Goal: Information Seeking & Learning: Learn about a topic

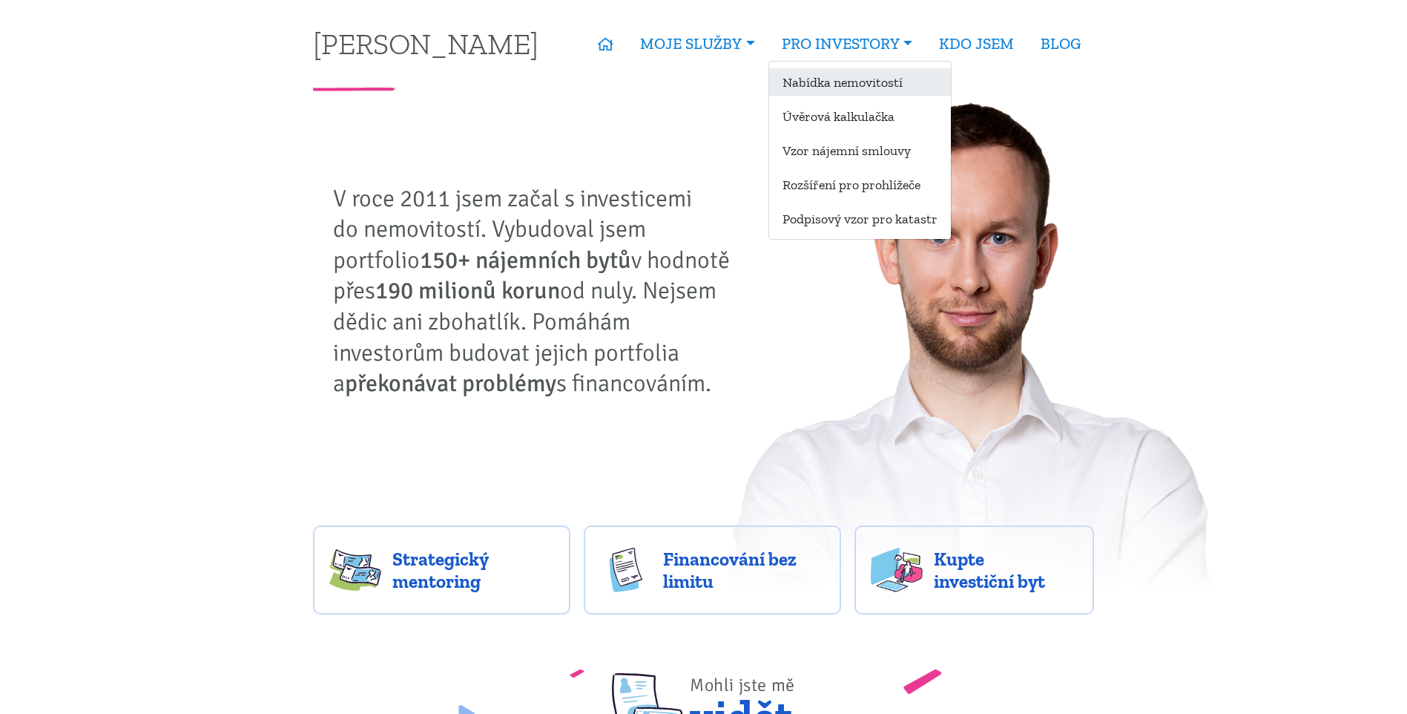
click at [804, 79] on link "Nabídka nemovitostí" at bounding box center [860, 81] width 182 height 27
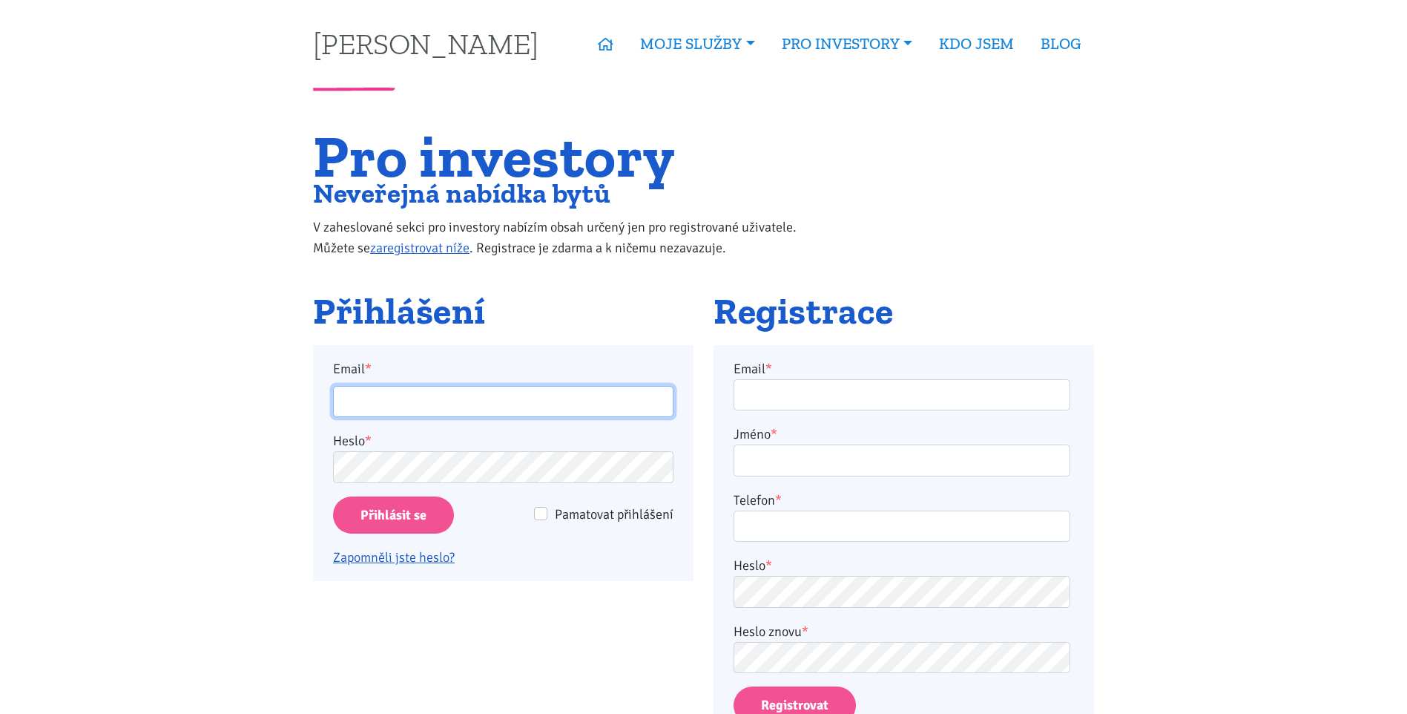
click at [470, 400] on input "Email *" at bounding box center [503, 402] width 341 height 32
type input "bouskatomas1304@gmail.com"
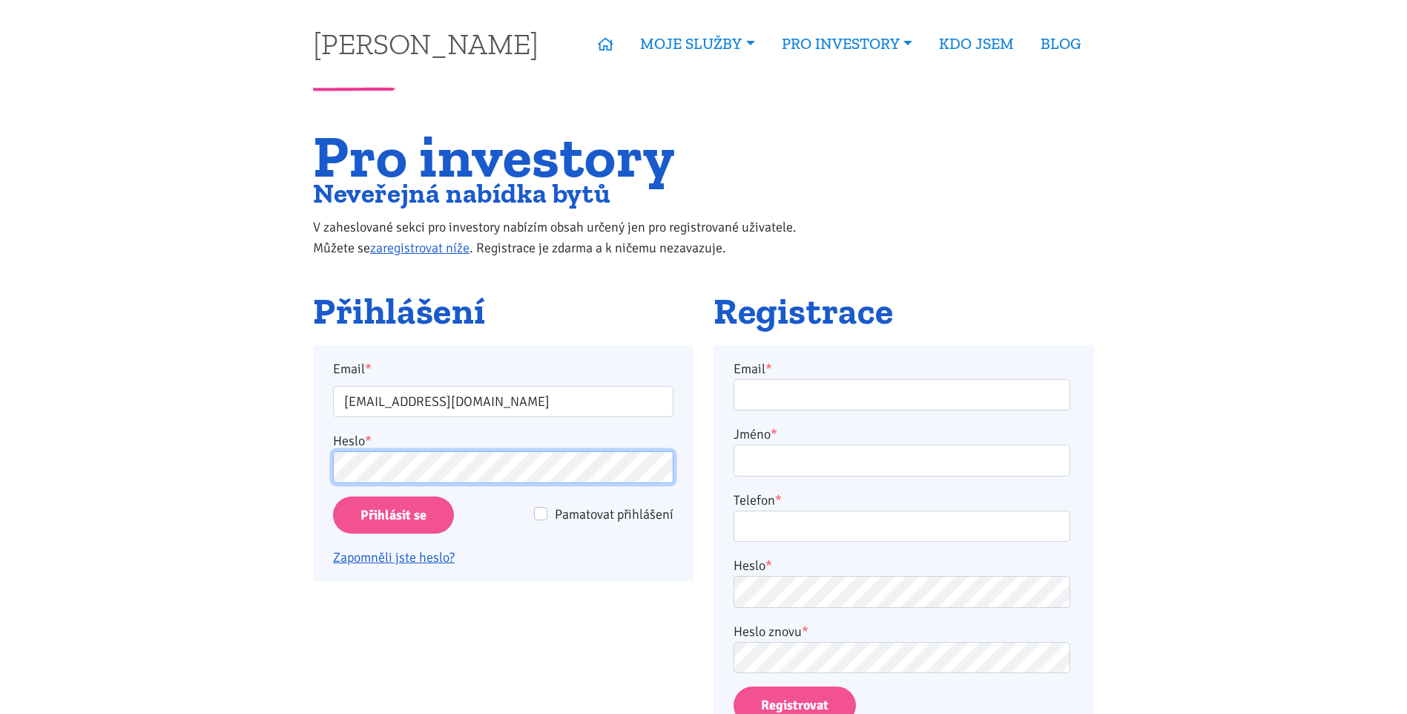
click at [333, 496] on input "Přihlásit se" at bounding box center [393, 515] width 121 height 38
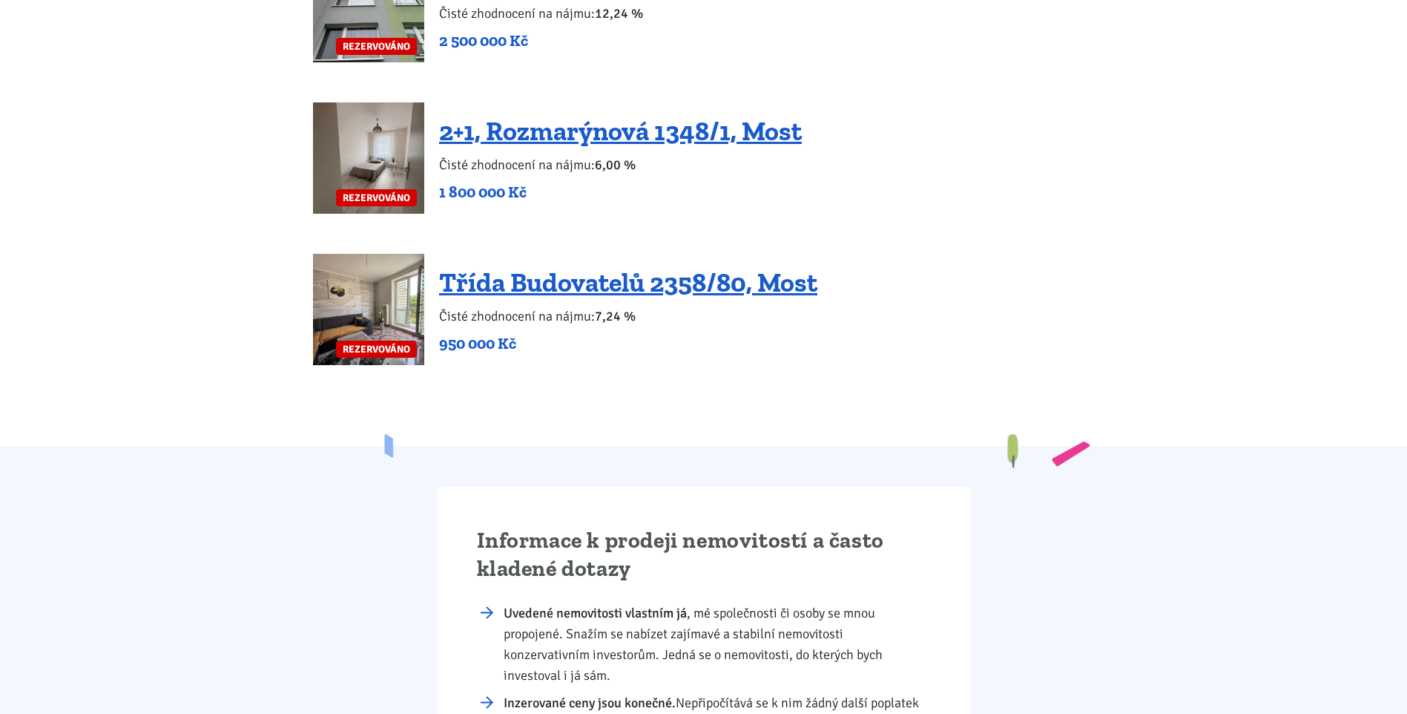
scroll to position [2745, 0]
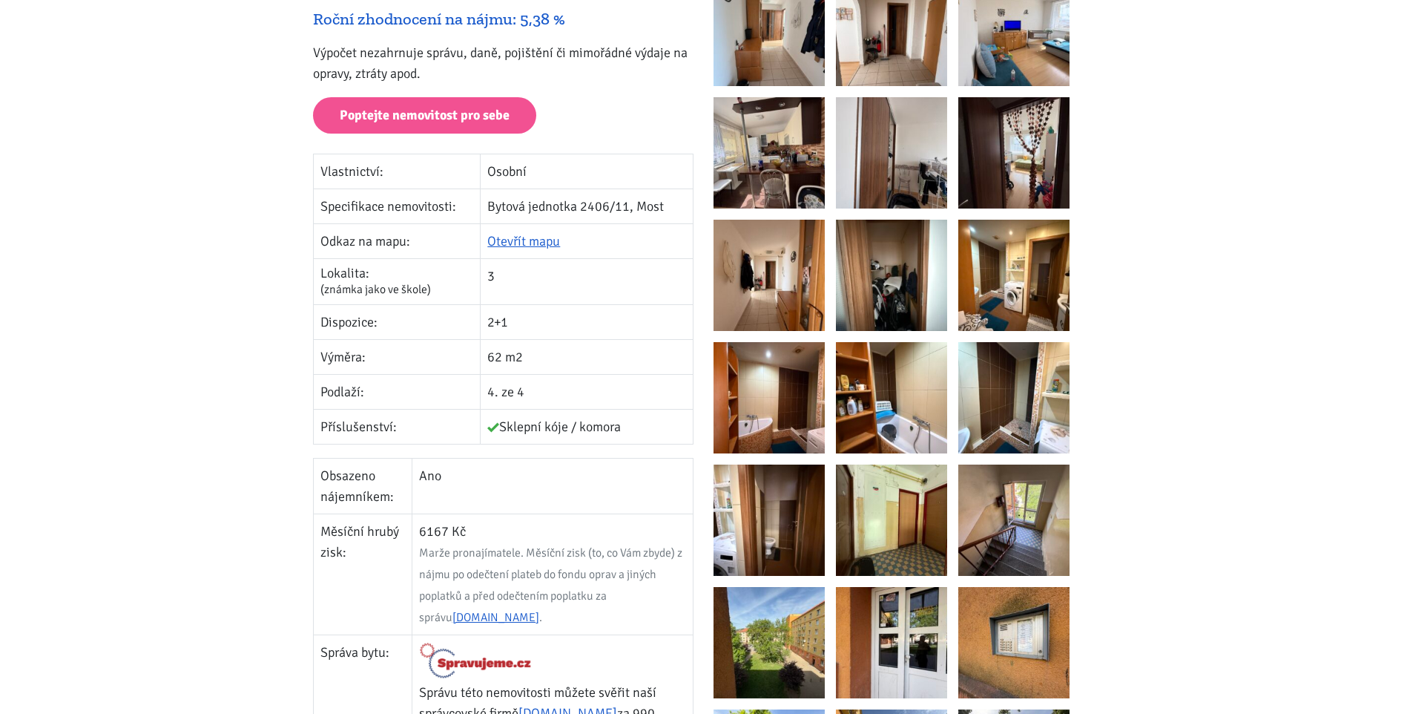
scroll to position [371, 0]
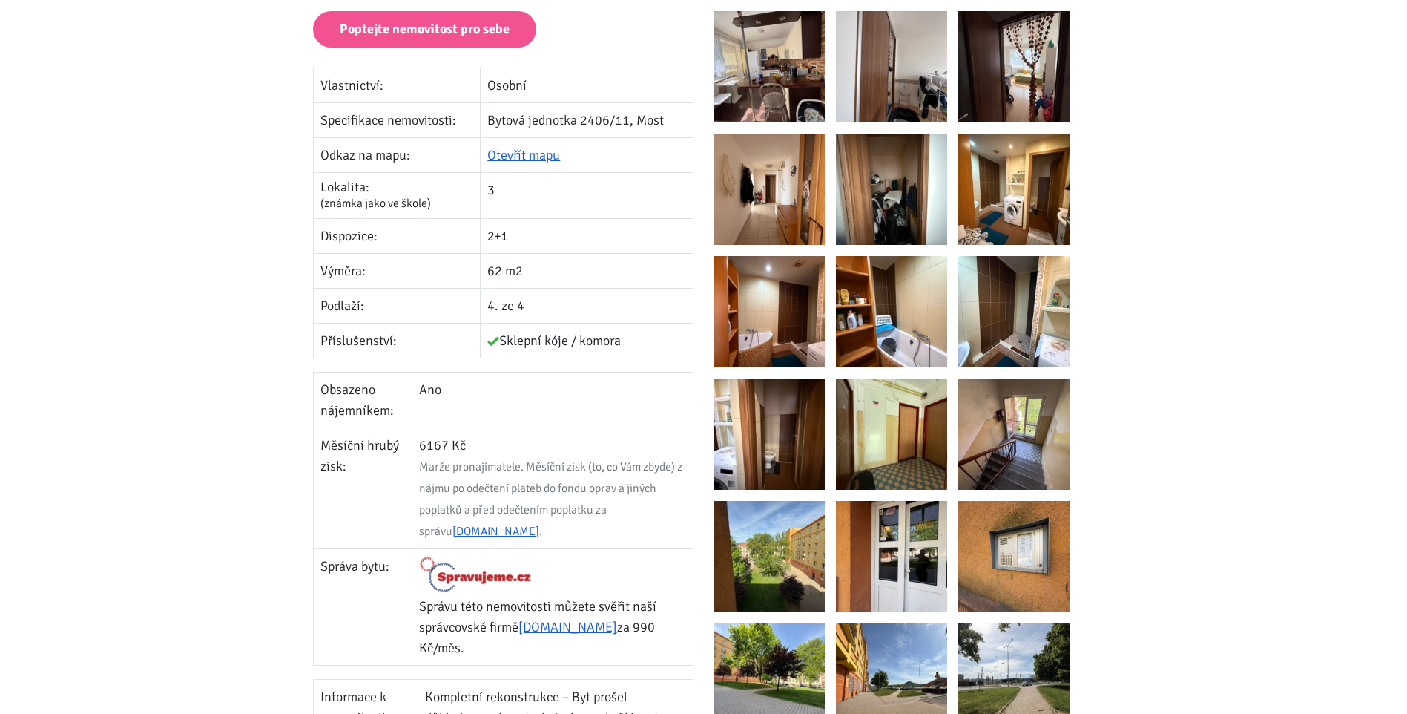
click at [996, 543] on img at bounding box center [1014, 556] width 111 height 111
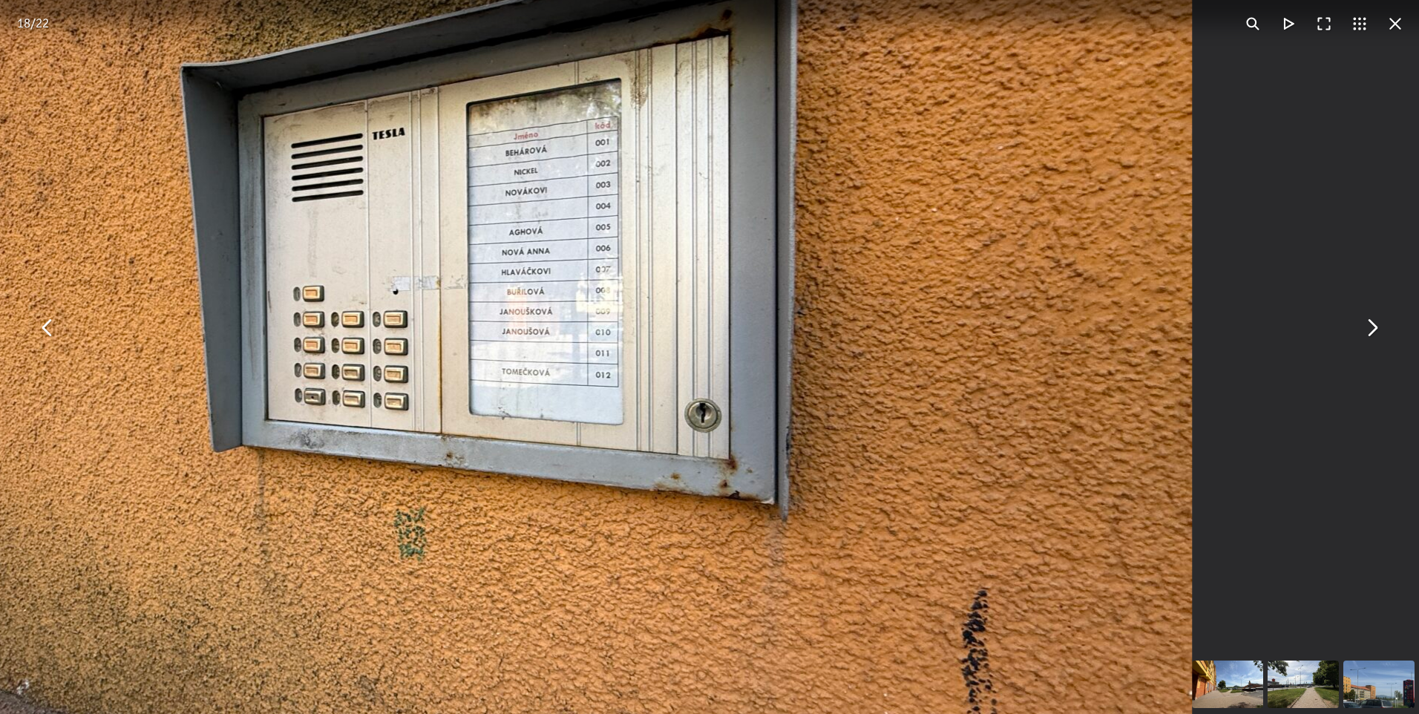
click at [522, 162] on img "You can close this modal content with the ESC key" at bounding box center [432, 325] width 1519 height 1140
click at [1390, 33] on button "You can close this modal content with the ESC key" at bounding box center [1395, 24] width 36 height 36
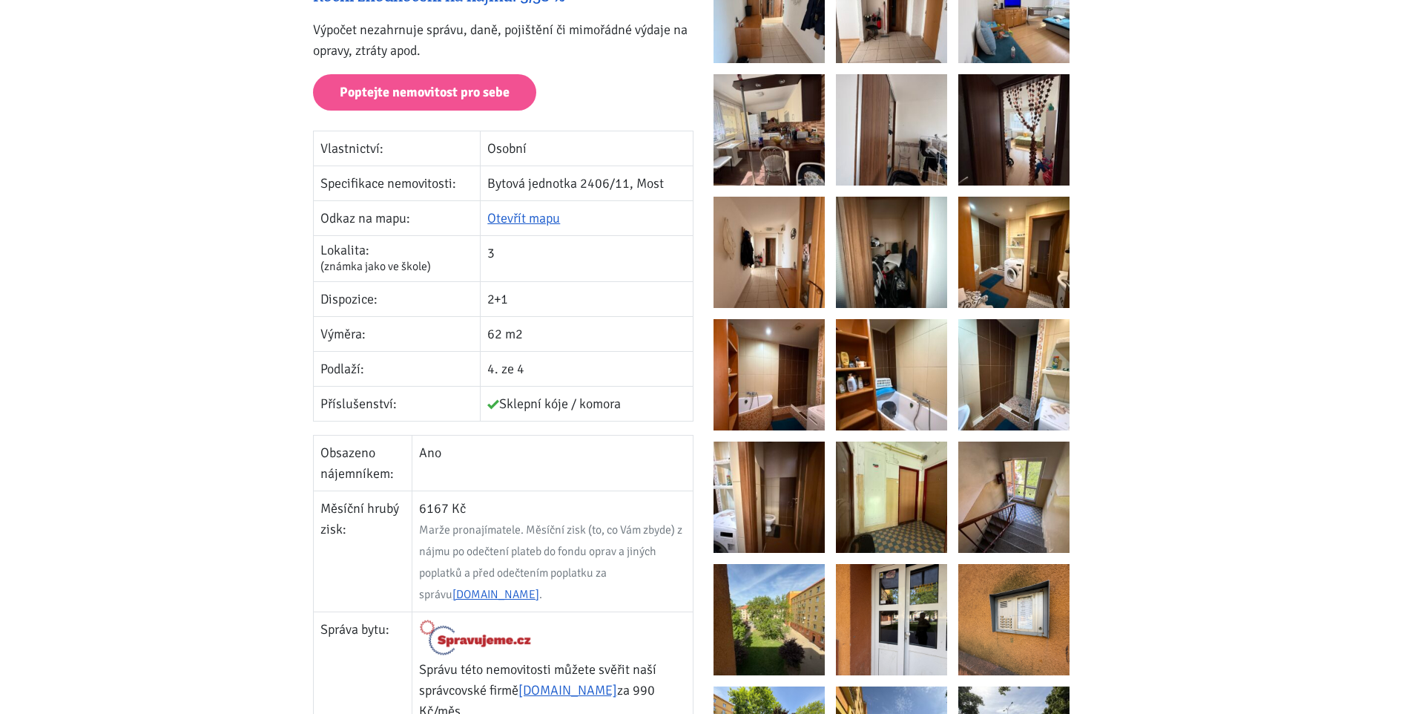
scroll to position [297, 0]
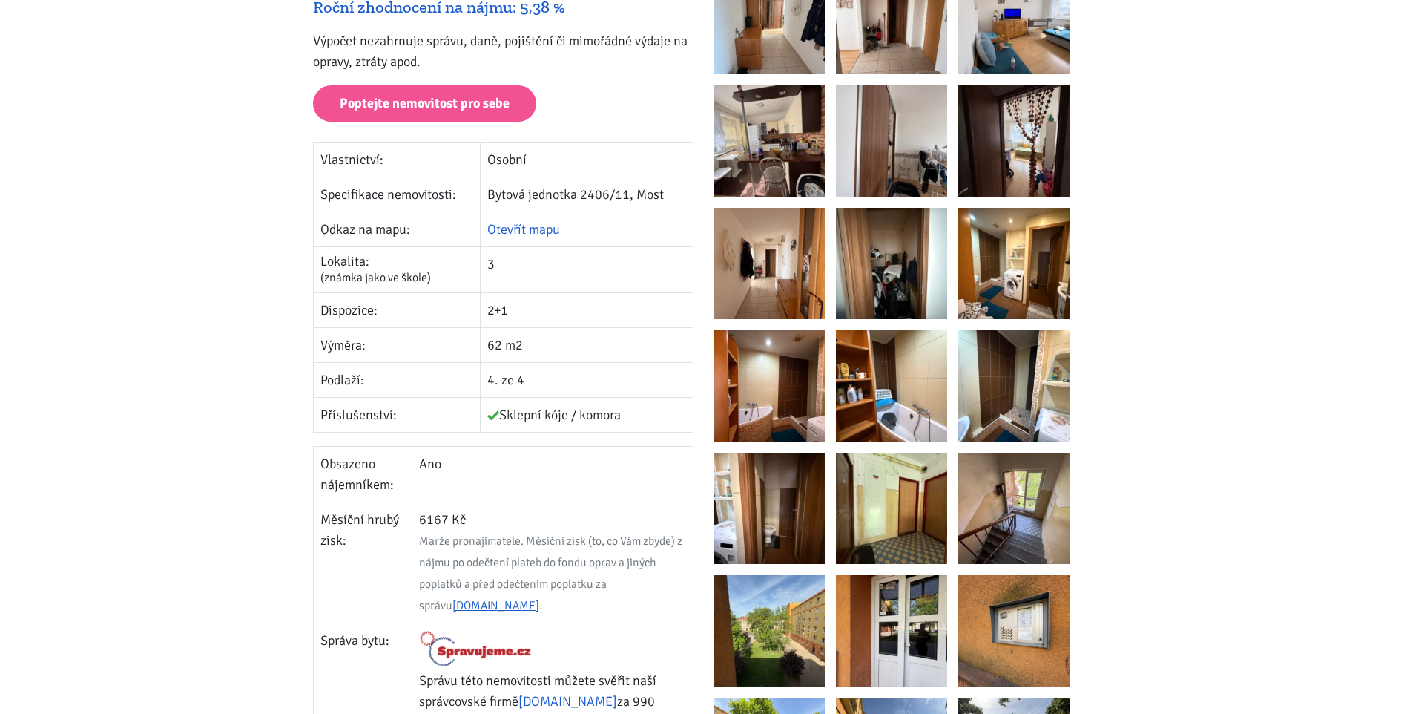
click at [970, 380] on img at bounding box center [1014, 385] width 111 height 111
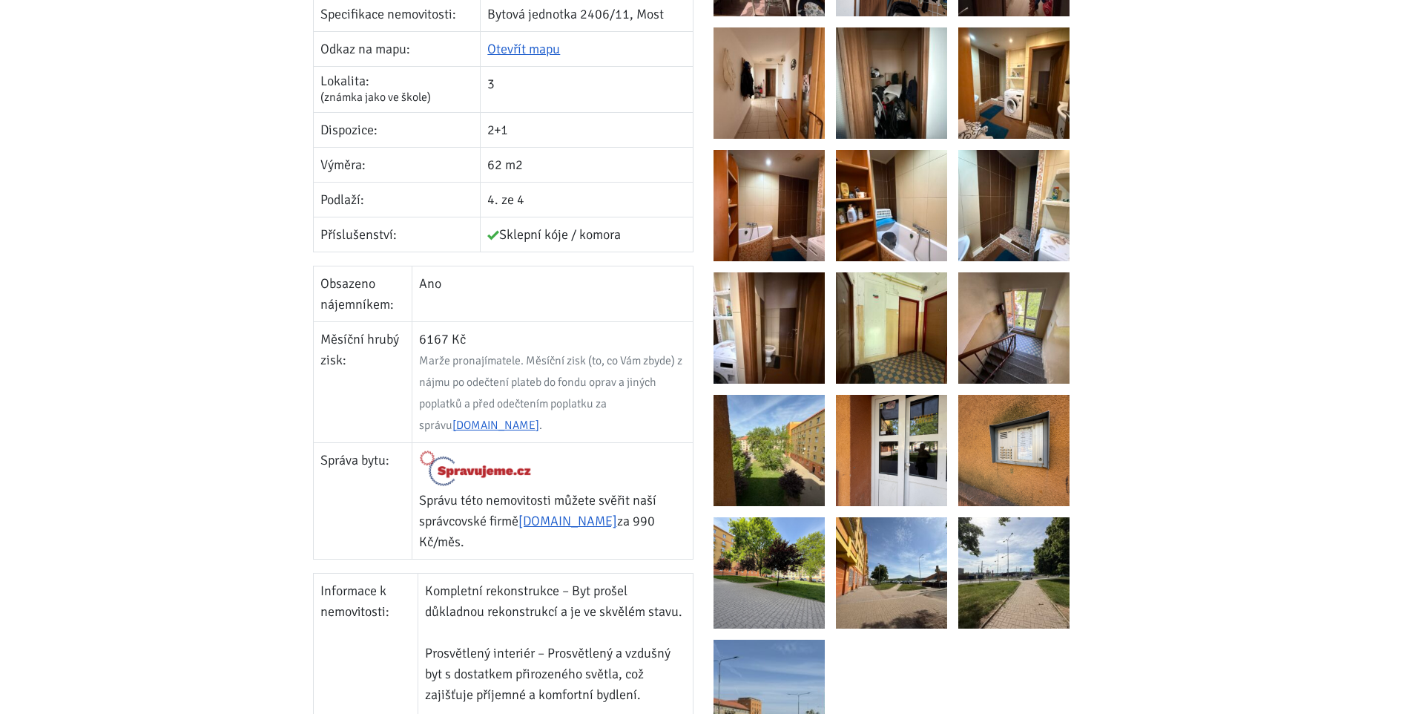
scroll to position [519, 0]
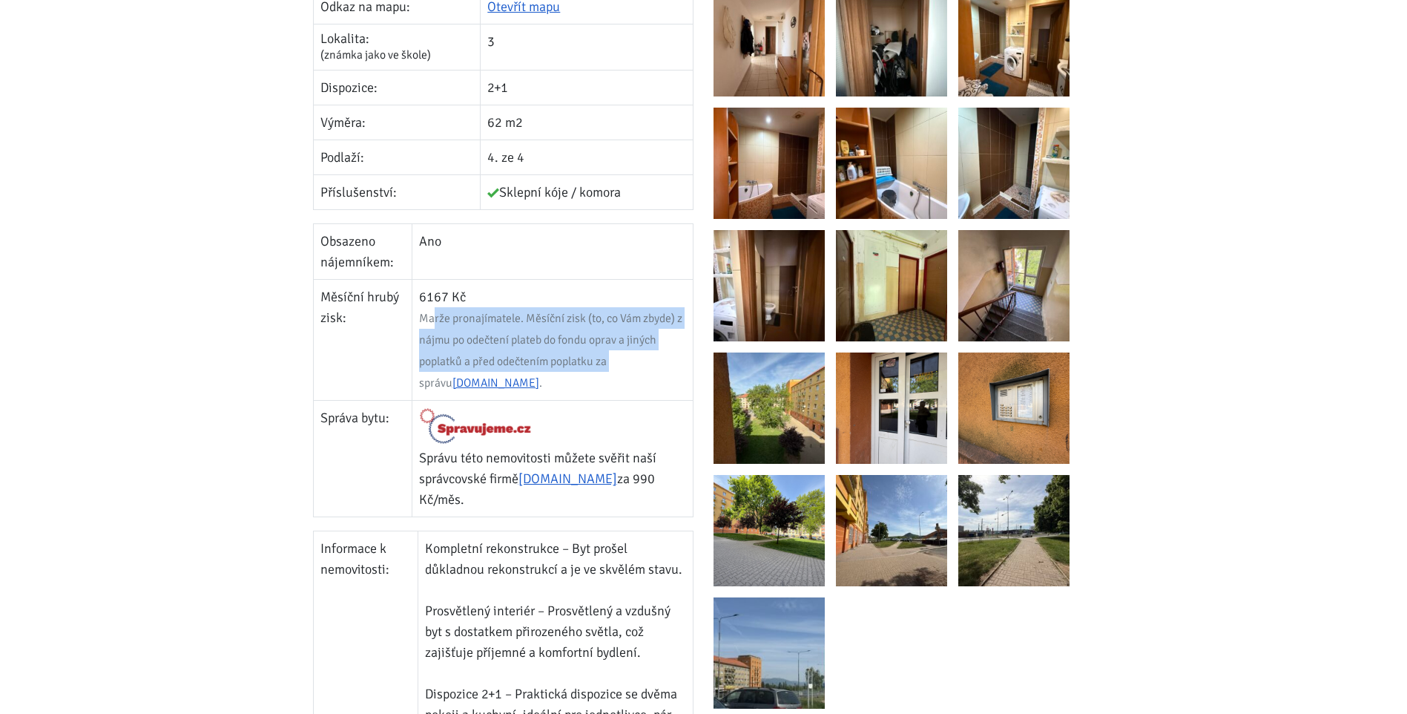
drag, startPoint x: 436, startPoint y: 312, endPoint x: 614, endPoint y: 371, distance: 187.5
click at [614, 371] on td "6167 Kč Marže pronajímatele. Měsíční zisk (to, co Vám zbyde) z nájmu po odečten…" at bounding box center [552, 339] width 281 height 121
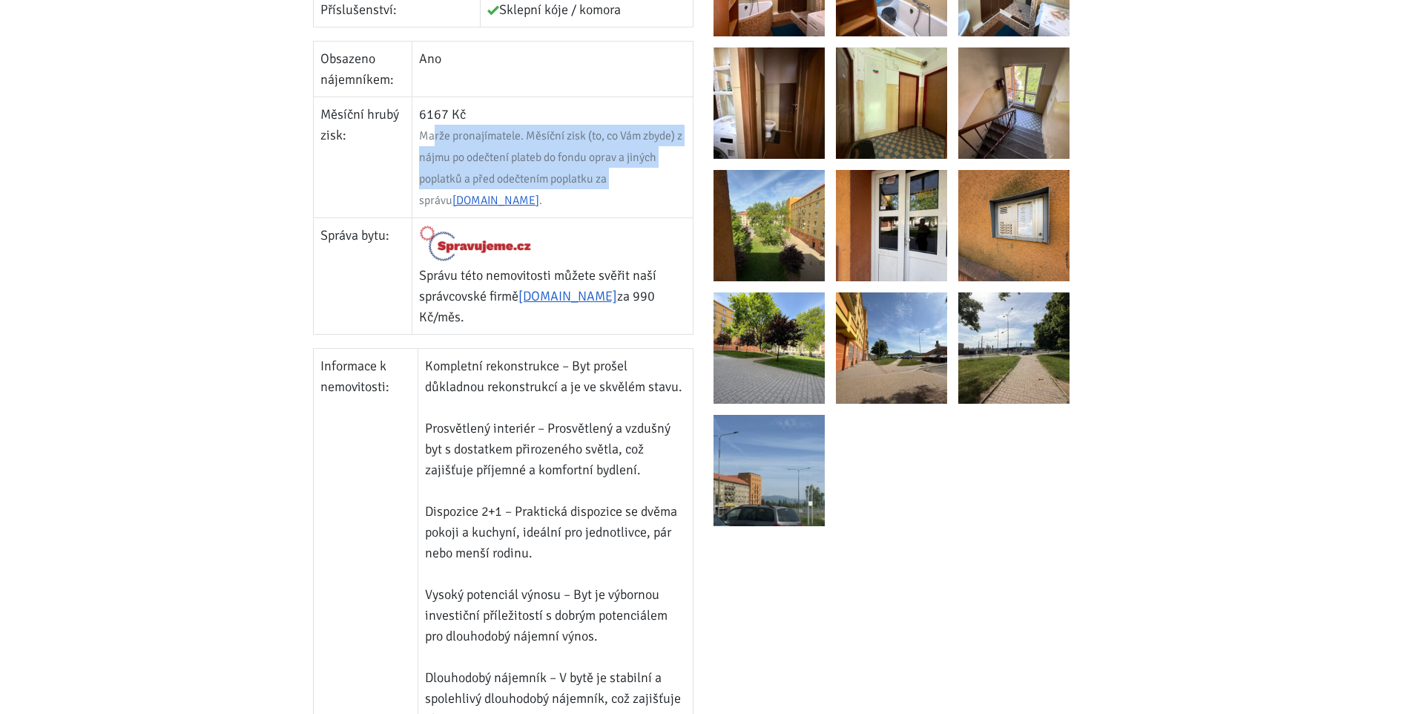
scroll to position [816, 0]
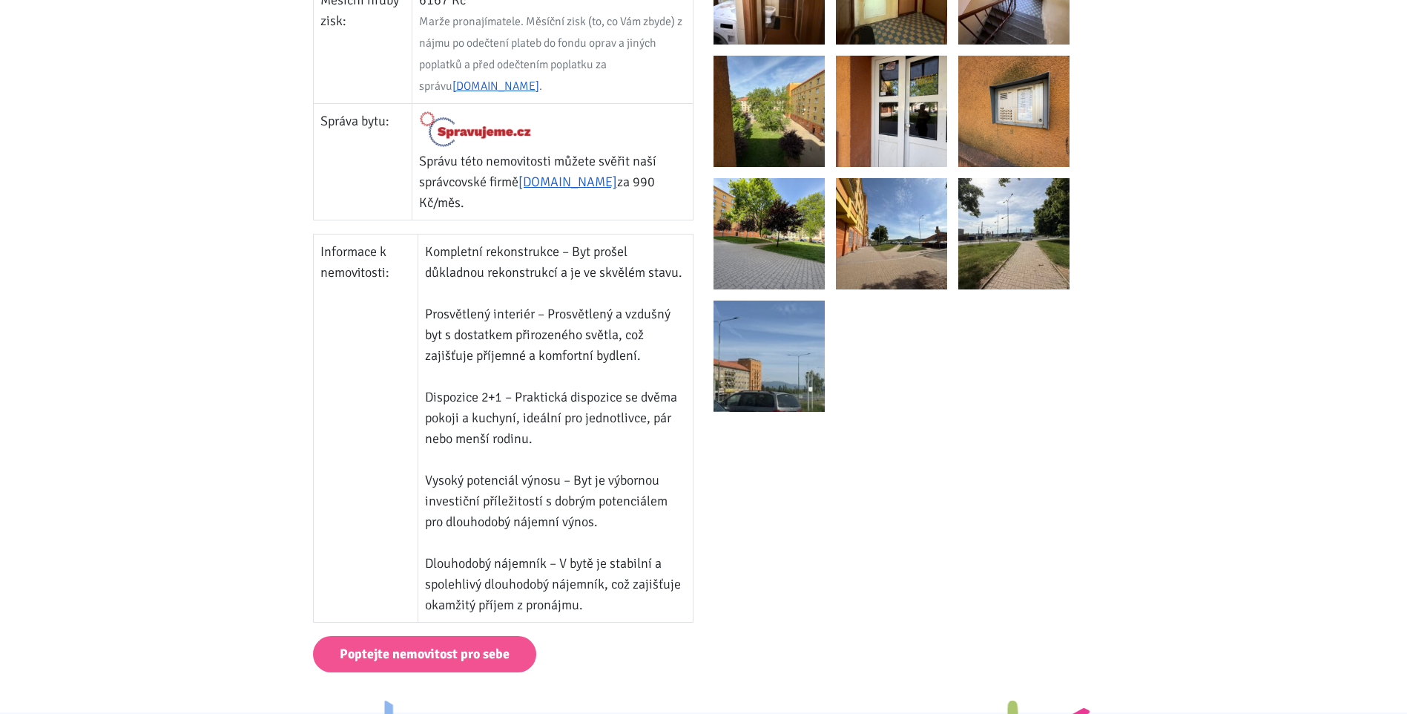
click at [1243, 125] on body "[PERSON_NAME] ÚVOD MOJE SLUŽBY Strategický mentoring Financování bez limitu Kup…" at bounding box center [703, 717] width 1407 height 3066
